Goal: Entertainment & Leisure: Consume media (video, audio)

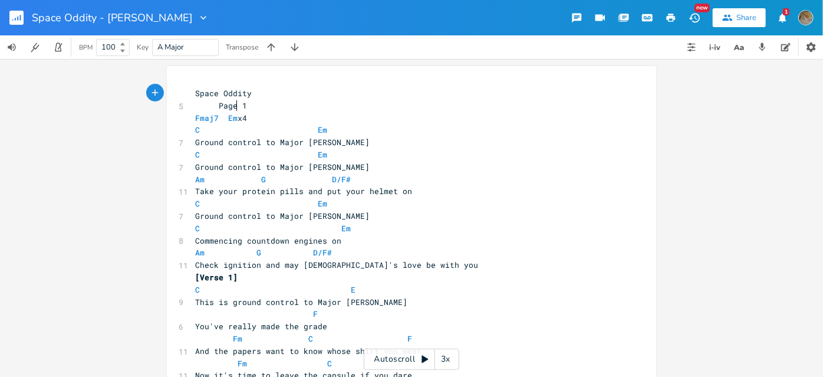
drag, startPoint x: 266, startPoint y: 116, endPoint x: 265, endPoint y: 122, distance: 6.0
click at [266, 117] on pre "Fmaj7 Em x4" at bounding box center [406, 118] width 426 height 12
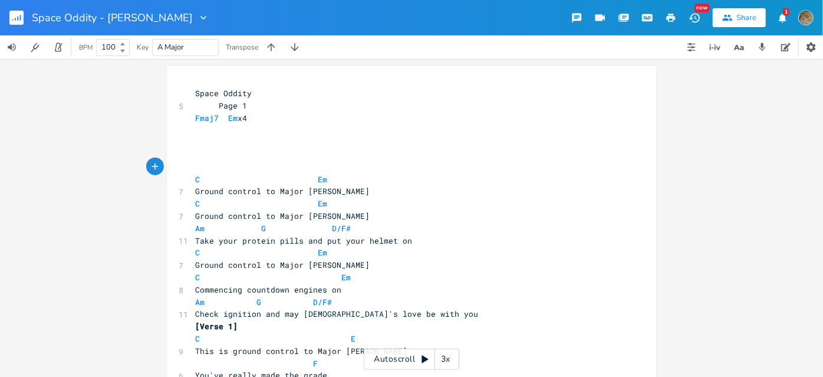
click at [426, 331] on icon at bounding box center [424, 358] width 9 height 9
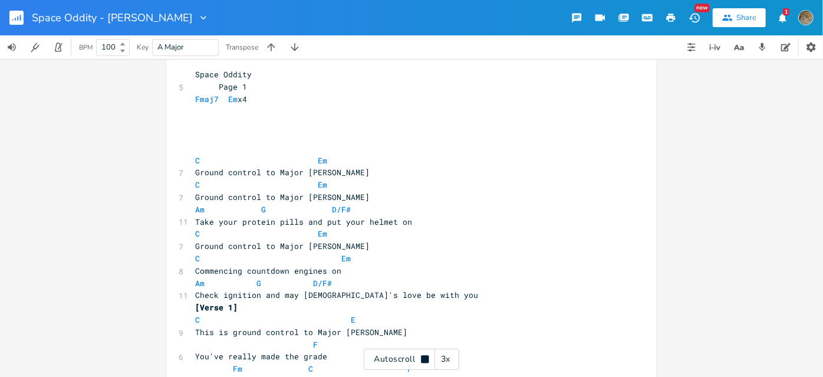
click at [446, 331] on div "3x" at bounding box center [445, 358] width 21 height 21
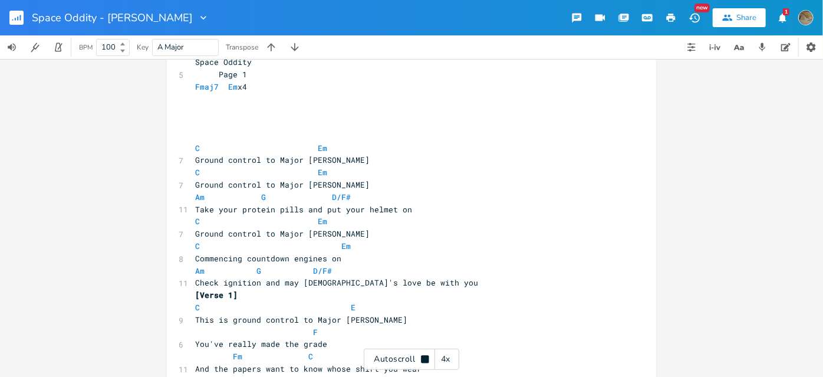
click at [445, 331] on div "4x" at bounding box center [445, 358] width 21 height 21
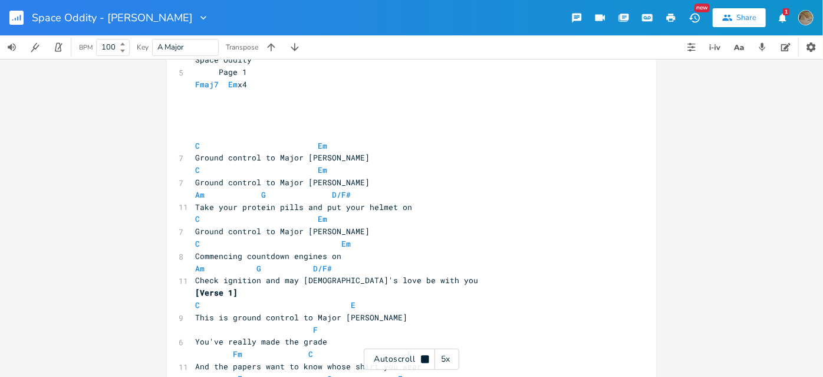
click at [445, 331] on div "5x" at bounding box center [445, 358] width 21 height 21
click at [445, 331] on div "1x" at bounding box center [445, 358] width 21 height 21
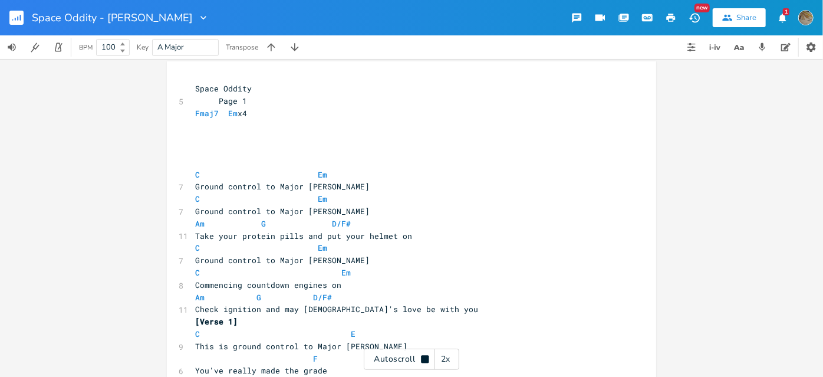
click at [427, 331] on icon at bounding box center [425, 359] width 8 height 8
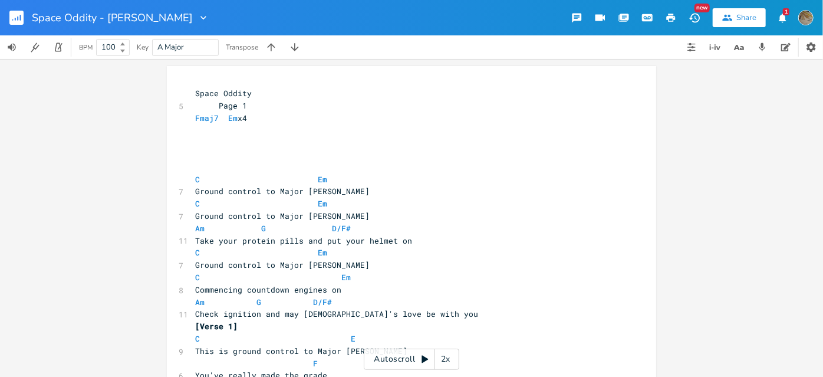
click at [426, 331] on icon at bounding box center [424, 358] width 9 height 9
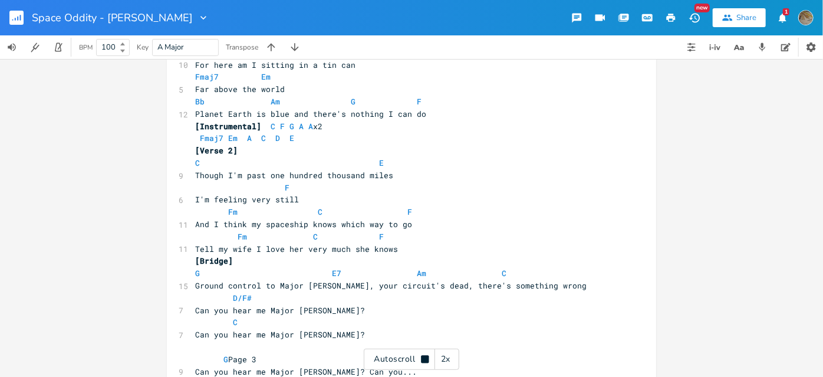
click at [443, 331] on div "2x" at bounding box center [445, 358] width 21 height 21
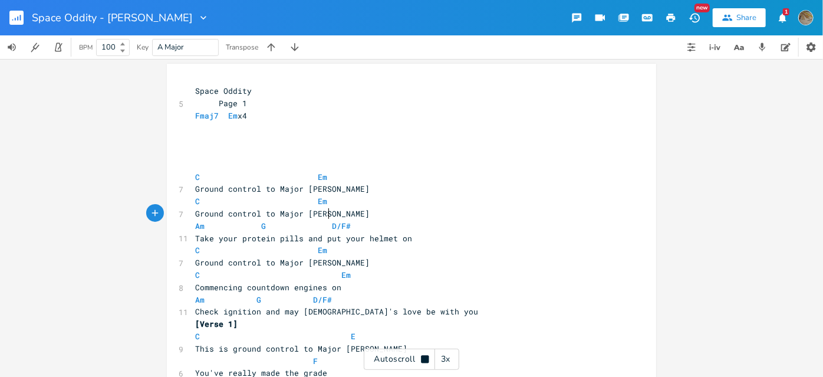
click at [372, 212] on pre "Ground control to Major [PERSON_NAME]" at bounding box center [406, 214] width 426 height 12
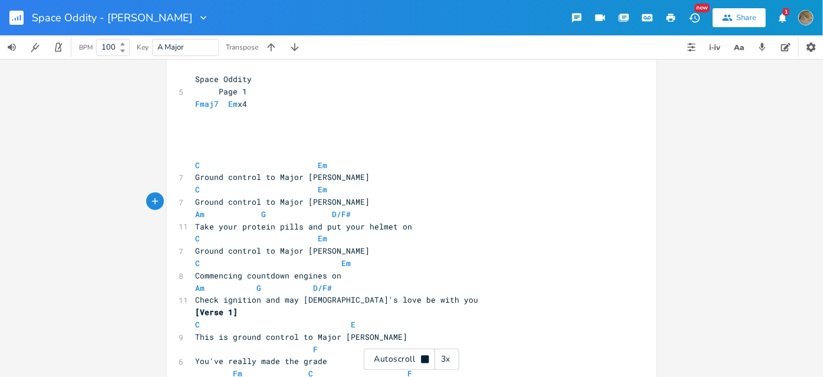
scroll to position [15, 0]
